Goal: Task Accomplishment & Management: Complete application form

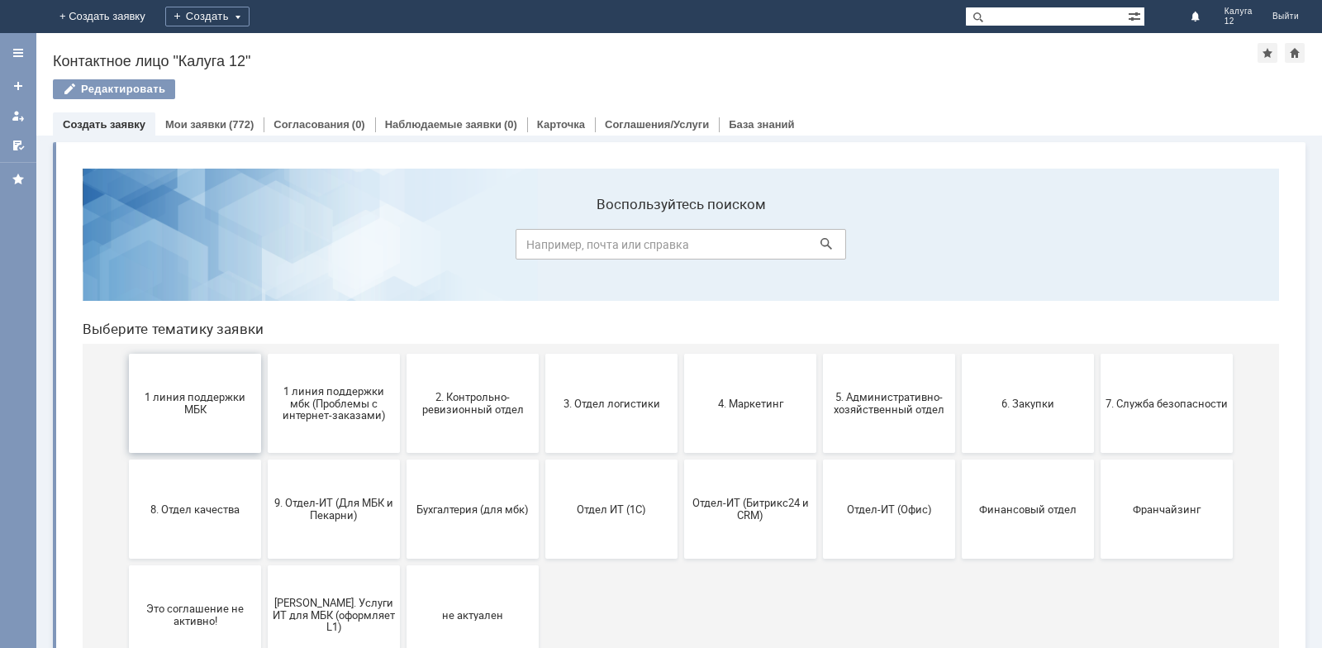
click at [200, 412] on span "1 линия поддержки МБК" at bounding box center [195, 403] width 122 height 25
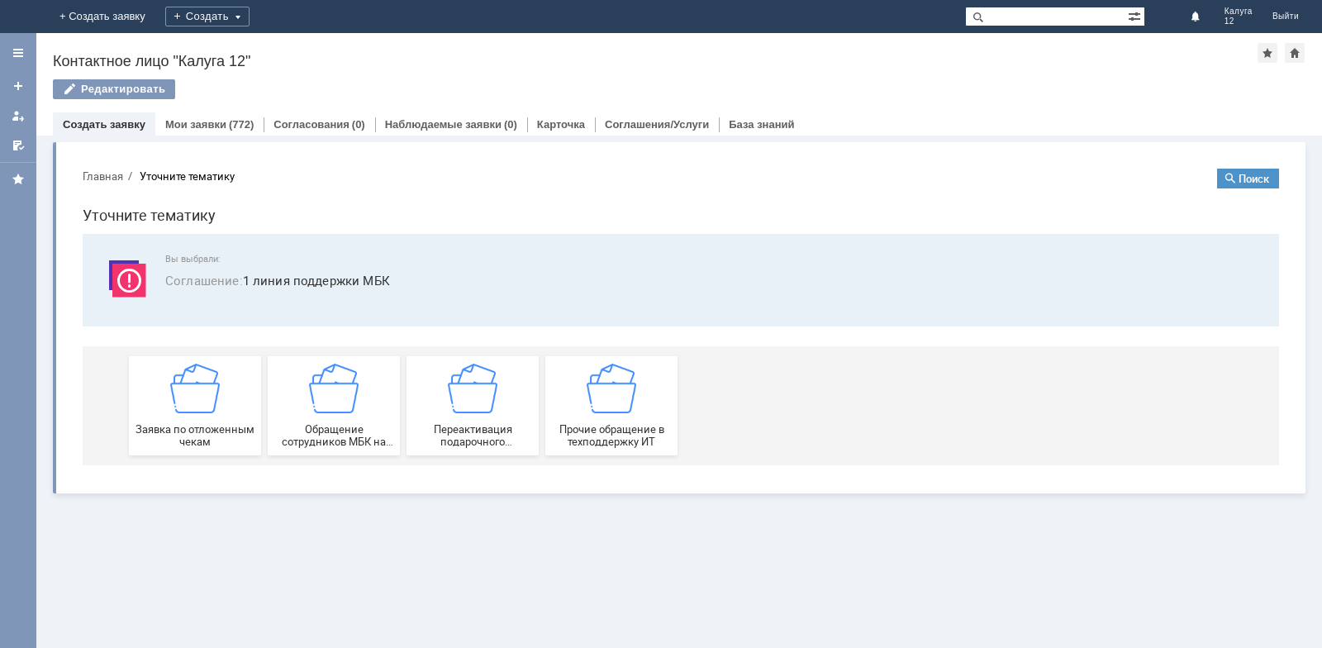
click at [200, 412] on img at bounding box center [195, 389] width 50 height 50
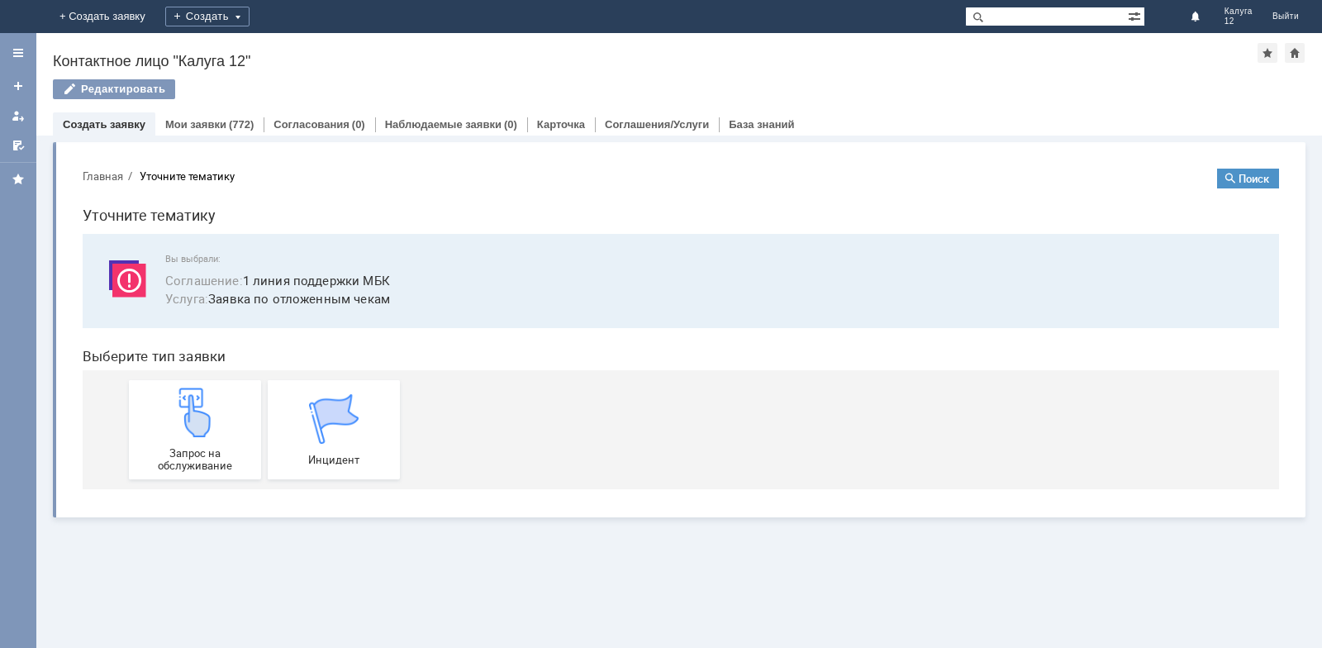
click at [200, 412] on img at bounding box center [195, 412] width 50 height 50
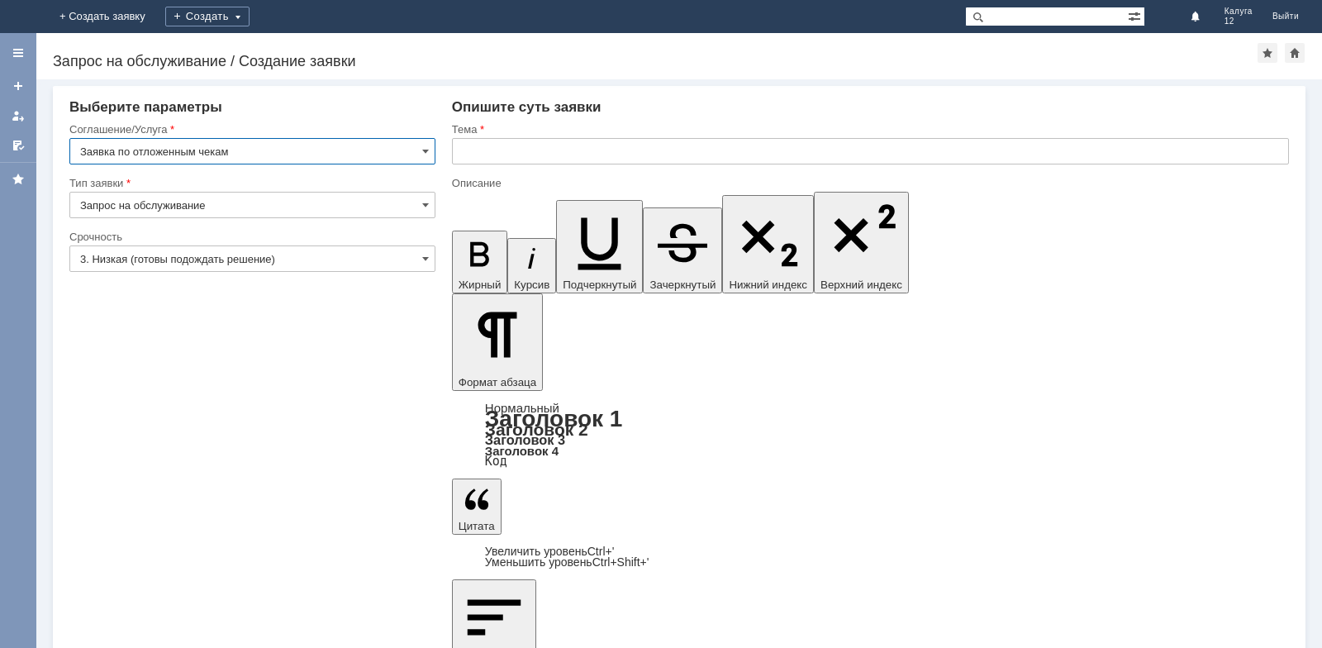
click at [492, 143] on input "text" at bounding box center [870, 151] width 837 height 26
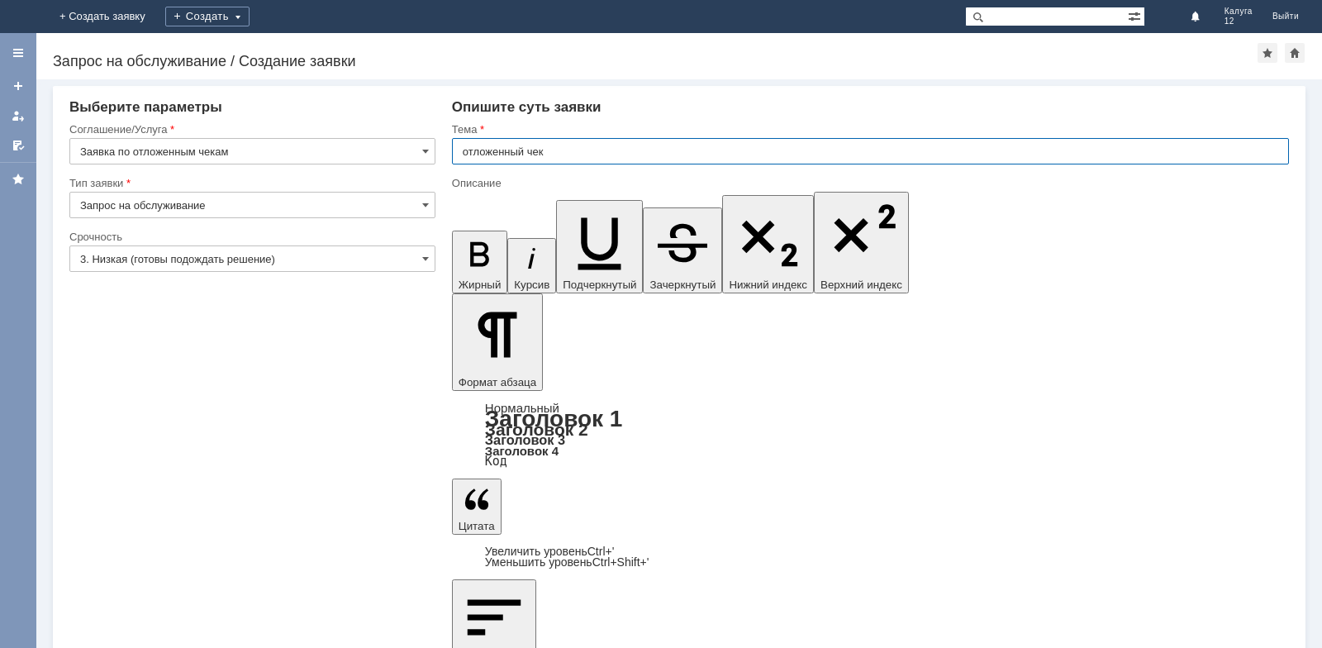
type input "отложенный чек"
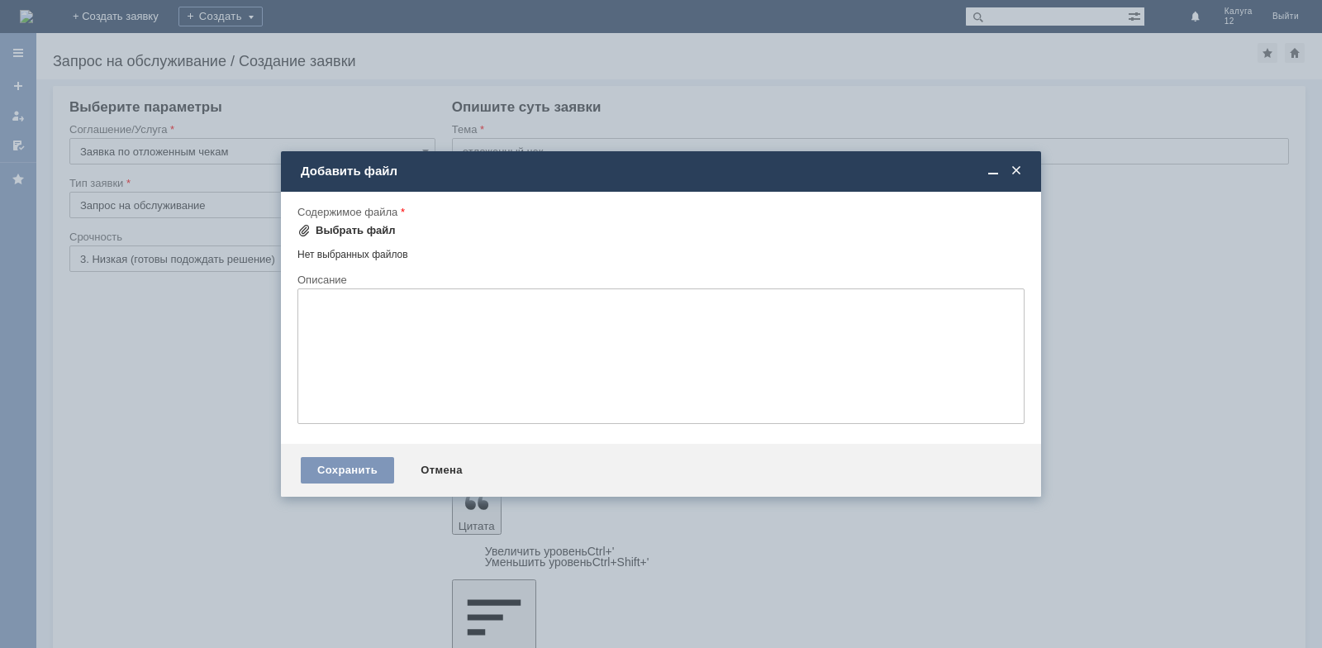
click at [359, 233] on div "Выбрать файл" at bounding box center [356, 230] width 80 height 13
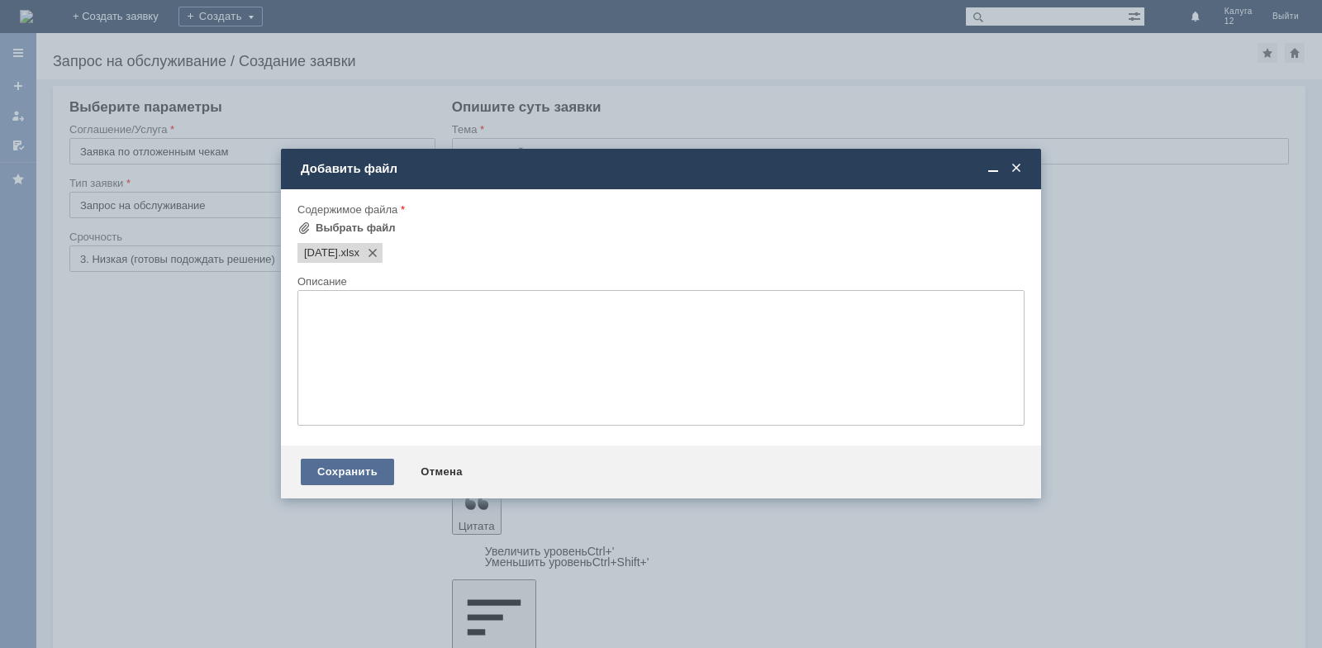
click at [362, 473] on div "Сохранить" at bounding box center [347, 472] width 93 height 26
